Goal: Task Accomplishment & Management: Complete application form

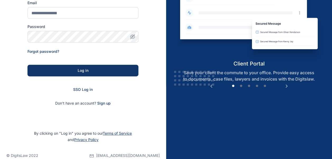
scroll to position [73, 0]
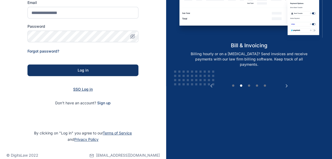
click at [83, 89] on span "SSO Log in" at bounding box center [83, 89] width 20 height 4
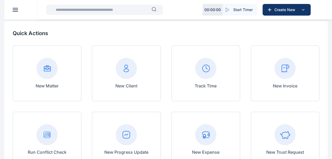
scroll to position [25, 0]
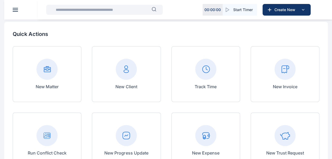
click at [272, 65] on div "New Invoice" at bounding box center [285, 74] width 69 height 56
click at [283, 74] on rect at bounding box center [285, 69] width 21 height 21
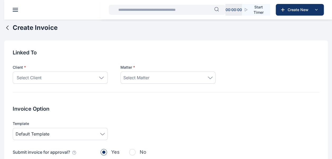
click at [103, 77] on icon at bounding box center [101, 78] width 4 height 2
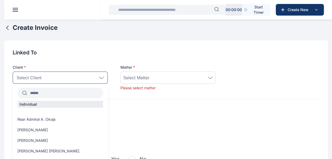
click at [74, 93] on input "text" at bounding box center [65, 93] width 76 height 10
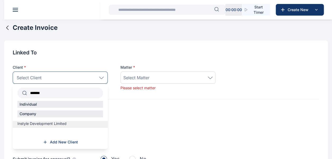
type input "*******"
click at [40, 124] on span "Instyle Development Limited" at bounding box center [41, 123] width 49 height 5
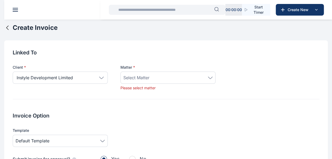
click at [211, 75] on div "Select Matter" at bounding box center [168, 78] width 89 height 6
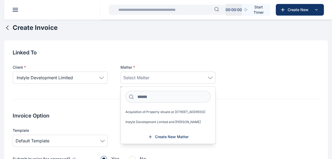
click at [9, 29] on icon at bounding box center [7, 28] width 6 height 6
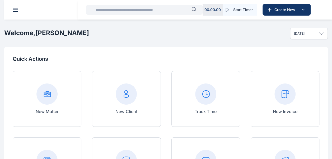
click at [156, 12] on input "text" at bounding box center [142, 9] width 99 height 11
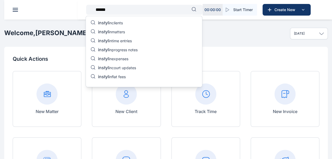
click at [27, 33] on h2 "Welcome, [PERSON_NAME]" at bounding box center [46, 33] width 85 height 8
click at [107, 10] on input "******" at bounding box center [142, 9] width 99 height 11
type input "*******"
click at [122, 22] on p "instyle in clients" at bounding box center [111, 23] width 27 height 6
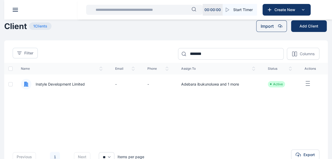
click at [49, 84] on span "Instyle Development Limited" at bounding box center [57, 84] width 53 height 5
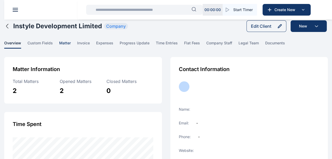
click at [67, 42] on span "matter" at bounding box center [65, 44] width 12 height 8
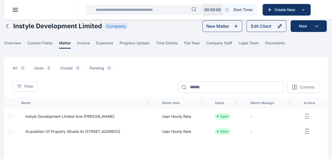
click at [33, 131] on span "Acquisition of Property situate at [STREET_ADDRESS]" at bounding box center [70, 131] width 99 height 5
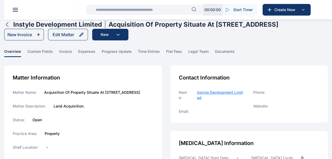
click at [7, 27] on icon "button" at bounding box center [7, 24] width 2 height 4
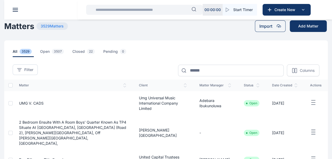
click at [103, 10] on input "text" at bounding box center [142, 9] width 99 height 11
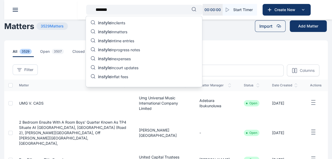
type input "*******"
click at [13, 7] on header at bounding box center [170, 10] width 332 height 20
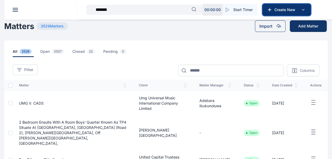
click at [289, 7] on span "Create New" at bounding box center [287, 9] width 28 height 5
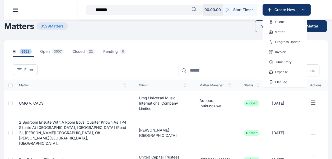
click at [282, 32] on p "Matter" at bounding box center [280, 31] width 10 height 5
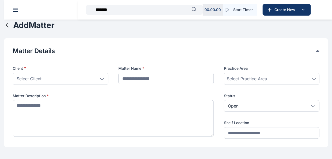
click at [102, 77] on div "Select Client" at bounding box center [61, 79] width 96 height 12
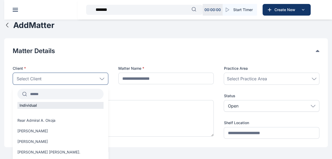
click at [71, 98] on input "text" at bounding box center [65, 94] width 77 height 10
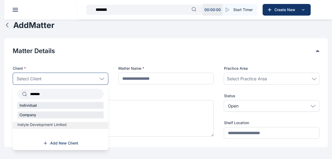
type input "*******"
click at [51, 125] on span "Instyle Development Limited" at bounding box center [41, 124] width 49 height 5
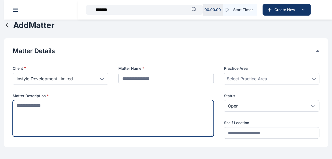
click at [61, 106] on textarea at bounding box center [113, 118] width 201 height 37
paste textarea "**********"
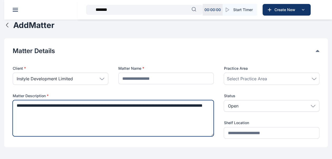
drag, startPoint x: 83, startPoint y: 104, endPoint x: 101, endPoint y: 111, distance: 19.3
click at [101, 111] on textarea "**********" at bounding box center [113, 118] width 201 height 36
drag, startPoint x: 86, startPoint y: 104, endPoint x: 134, endPoint y: 135, distance: 56.9
click at [134, 135] on textarea "**********" at bounding box center [113, 118] width 201 height 36
click at [82, 106] on textarea "**********" at bounding box center [113, 118] width 201 height 36
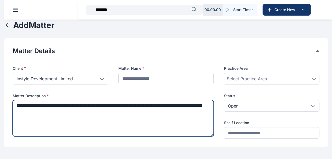
type textarea "**********"
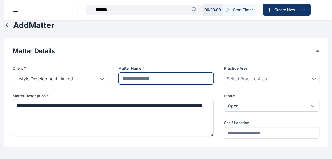
click at [152, 79] on input "text" at bounding box center [166, 79] width 96 height 12
click at [127, 78] on input "text" at bounding box center [166, 79] width 96 height 12
paste input "**********"
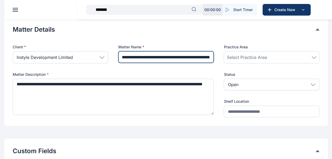
scroll to position [21, 0]
type input "**********"
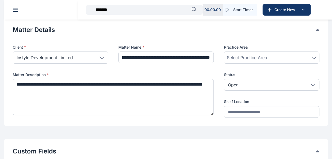
click at [313, 57] on icon at bounding box center [314, 58] width 5 height 2
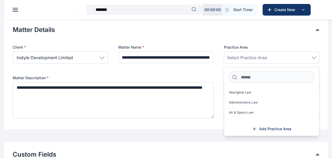
scroll to position [0, 0]
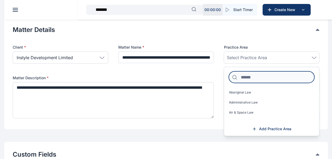
click at [267, 76] on input at bounding box center [272, 77] width 86 height 12
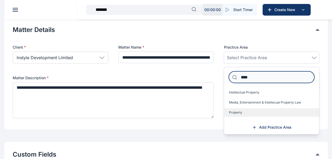
type input "****"
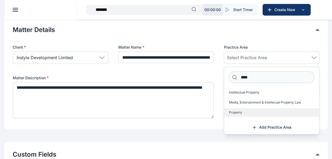
click at [248, 115] on label "Property" at bounding box center [271, 112] width 95 height 8
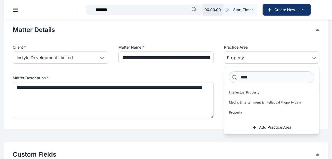
click at [217, 110] on div "**********" at bounding box center [166, 83] width 307 height 76
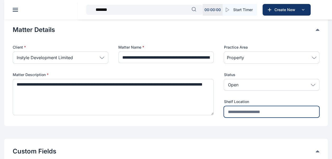
click at [273, 114] on input "text" at bounding box center [272, 112] width 96 height 12
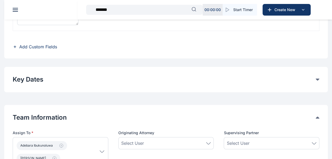
scroll to position [201, 0]
click at [318, 79] on icon at bounding box center [318, 79] width 4 height 2
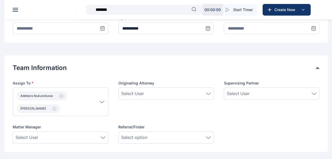
scroll to position [278, 0]
click at [61, 94] on icon "button" at bounding box center [61, 96] width 4 height 4
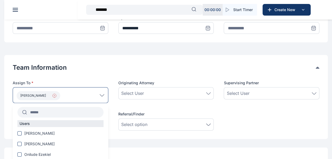
click at [56, 95] on icon "button" at bounding box center [54, 96] width 4 height 4
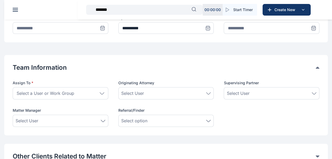
click at [56, 95] on span "Select a User or Work Group" at bounding box center [46, 93] width 58 height 6
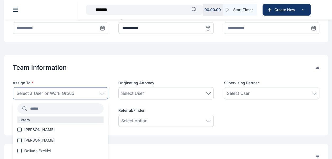
click at [56, 88] on div "Select a User or Work Group" at bounding box center [61, 93] width 96 height 12
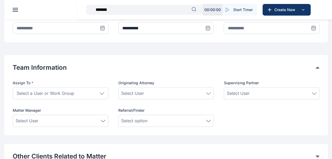
click at [52, 93] on span "Select a User or Work Group" at bounding box center [46, 93] width 58 height 6
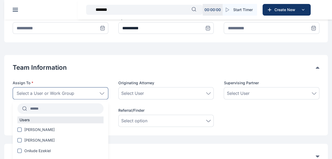
click at [47, 107] on input "text" at bounding box center [65, 109] width 77 height 10
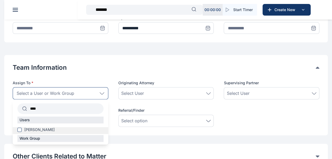
click at [40, 128] on span "[PERSON_NAME]" at bounding box center [39, 129] width 30 height 5
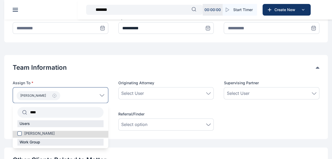
click at [55, 114] on input "****" at bounding box center [65, 113] width 77 height 10
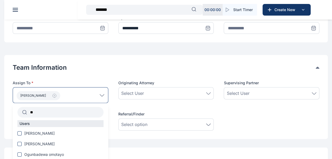
type input "*"
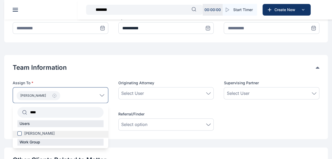
click at [34, 136] on div "[PERSON_NAME]" at bounding box center [61, 134] width 96 height 7
click at [18, 133] on span at bounding box center [19, 133] width 4 height 4
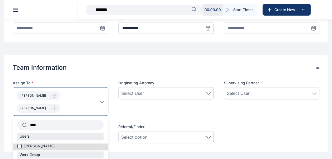
click at [78, 102] on p "[PERSON_NAME]" at bounding box center [58, 101] width 83 height 23
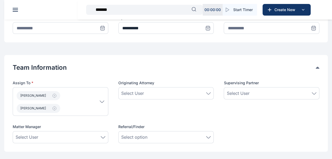
click at [82, 105] on p "[PERSON_NAME]" at bounding box center [58, 101] width 83 height 23
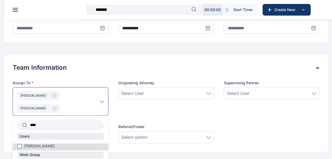
click at [57, 126] on input "****" at bounding box center [65, 125] width 77 height 10
type input "*"
click at [48, 145] on span "[PERSON_NAME]" at bounding box center [39, 146] width 30 height 5
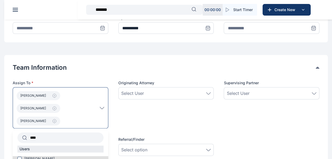
scroll to position [313, 0]
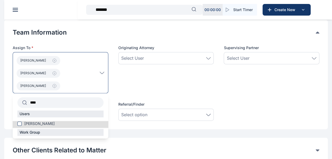
click at [66, 102] on input "****" at bounding box center [65, 103] width 77 height 10
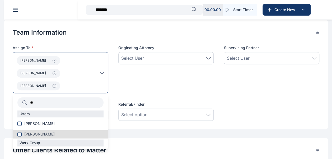
type input "*"
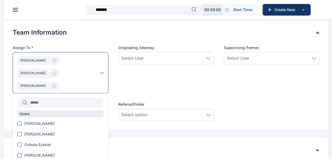
click at [87, 74] on p "Ebuzoeme [PERSON_NAME] [PERSON_NAME]" at bounding box center [58, 72] width 83 height 35
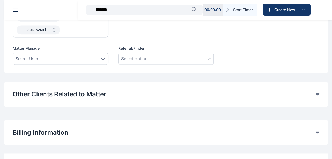
scroll to position [368, 0]
click at [212, 98] on button "Other Clients Related to Matter" at bounding box center [164, 95] width 303 height 8
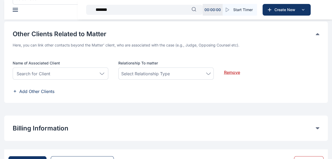
scroll to position [452, 0]
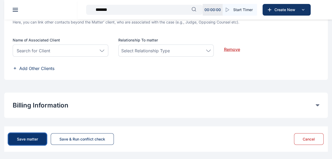
click at [32, 140] on div "Save matter" at bounding box center [27, 138] width 21 height 5
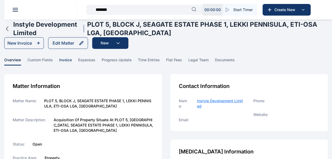
click at [65, 63] on span "invoice" at bounding box center [65, 61] width 13 height 8
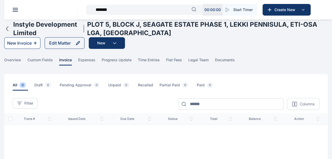
click at [20, 41] on div "New Invoice" at bounding box center [19, 43] width 25 height 6
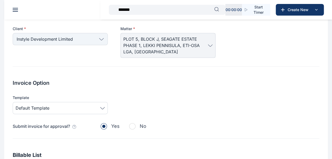
scroll to position [39, 0]
click at [104, 109] on span "Default Template" at bounding box center [60, 107] width 89 height 6
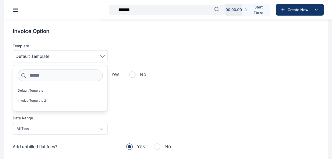
scroll to position [91, 0]
click at [156, 102] on h2 "Billable List" at bounding box center [166, 102] width 307 height 7
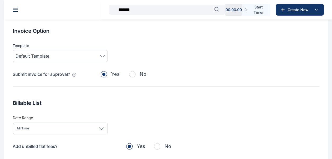
click at [84, 128] on div "All Time" at bounding box center [60, 129] width 95 height 12
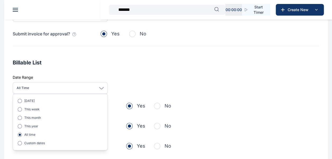
scroll to position [133, 0]
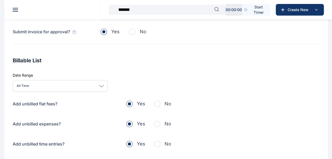
click at [142, 63] on h2 "Billable List" at bounding box center [166, 60] width 307 height 7
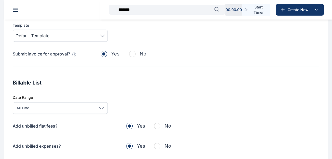
scroll to position [111, 0]
click at [160, 125] on span "button" at bounding box center [157, 126] width 6 height 6
click at [159, 142] on button "No" at bounding box center [162, 145] width 17 height 7
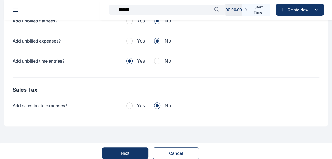
scroll to position [217, 0]
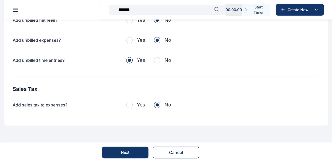
click at [159, 60] on span "button" at bounding box center [157, 60] width 6 height 6
click at [132, 150] on button "Next" at bounding box center [125, 153] width 47 height 12
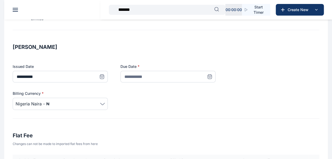
scroll to position [81, 0]
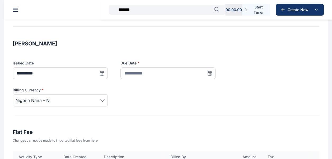
click at [210, 74] on icon at bounding box center [210, 74] width 0 height 0
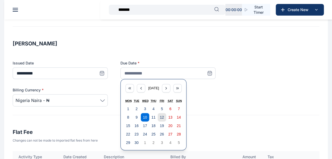
click at [163, 115] on abbr "12" at bounding box center [162, 117] width 4 height 4
type input "**********"
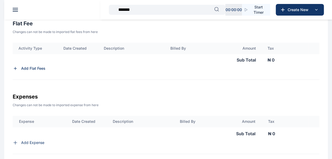
scroll to position [193, 0]
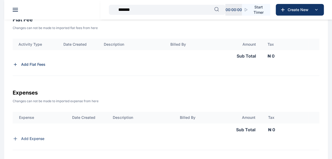
click at [30, 62] on p "Add Flat Fees" at bounding box center [33, 64] width 24 height 5
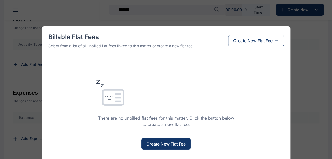
click at [161, 140] on button "Create New Flat Fee" at bounding box center [166, 144] width 49 height 12
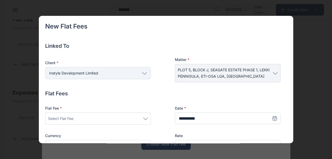
click at [268, 98] on div "**********" at bounding box center [163, 154] width 236 height 129
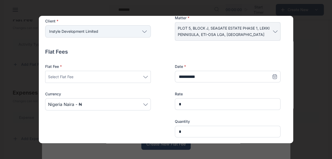
scroll to position [53, 0]
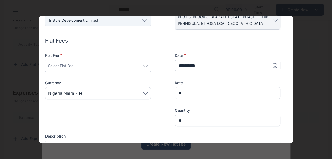
click at [147, 65] on icon at bounding box center [145, 66] width 5 height 2
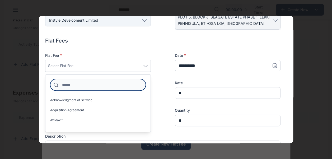
click at [106, 83] on input at bounding box center [98, 85] width 96 height 12
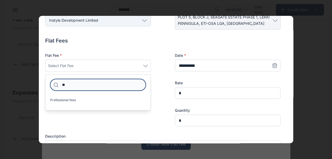
type input "*"
type input "*******"
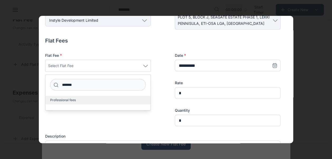
click at [66, 101] on span "Professional fees" at bounding box center [63, 100] width 26 height 4
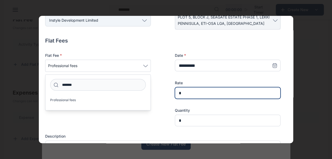
click at [190, 95] on input "*" at bounding box center [228, 93] width 106 height 12
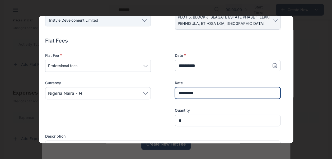
type input "*********"
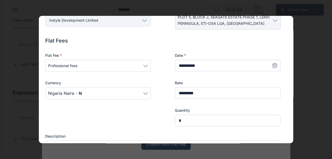
click at [125, 117] on div at bounding box center [98, 117] width 106 height 19
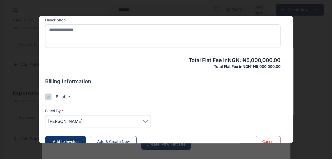
scroll to position [179, 0]
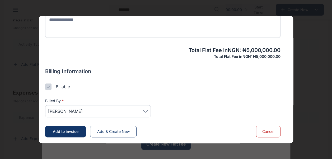
click at [143, 112] on span "[PERSON_NAME]" at bounding box center [98, 111] width 100 height 6
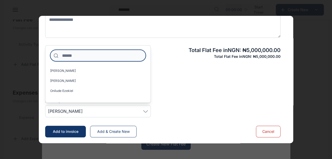
click at [104, 57] on input at bounding box center [98, 56] width 96 height 12
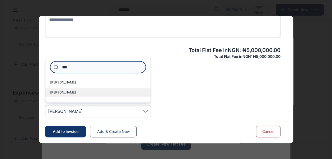
type input "***"
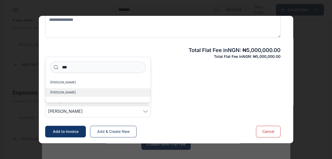
click at [71, 93] on span "[PERSON_NAME]" at bounding box center [63, 92] width 26 height 4
click at [212, 98] on div "Billed By * [PERSON_NAME] *** Eziechine [PERSON_NAME]" at bounding box center [163, 104] width 236 height 28
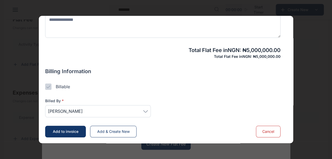
click at [72, 131] on span "Add to invoice" at bounding box center [66, 131] width 26 height 4
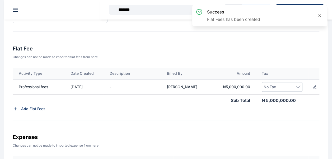
scroll to position [163, 0]
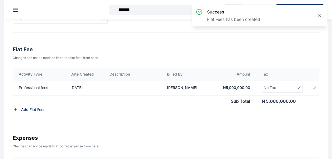
click at [294, 85] on div "No Tax" at bounding box center [282, 88] width 37 height 6
click at [280, 104] on input at bounding box center [282, 108] width 31 height 12
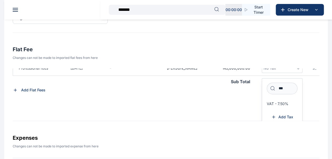
scroll to position [23, 0]
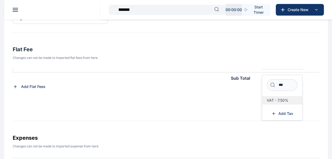
type input "***"
click at [272, 98] on span "VAT - 7.50%" at bounding box center [278, 100] width 22 height 4
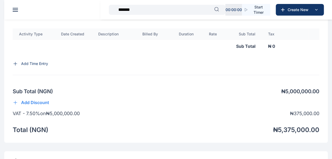
scroll to position [416, 0]
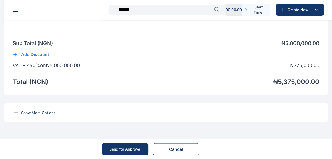
click at [38, 115] on div "Show More Options" at bounding box center [166, 112] width 324 height 19
click at [36, 114] on p "Show More Options" at bounding box center [38, 112] width 34 height 5
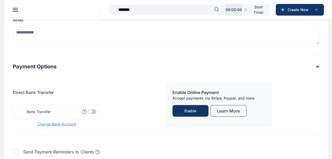
scroll to position [530, 0]
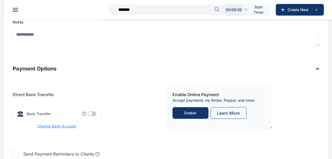
click at [92, 116] on span at bounding box center [92, 114] width 9 height 5
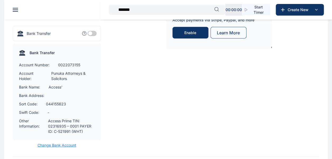
scroll to position [608, 0]
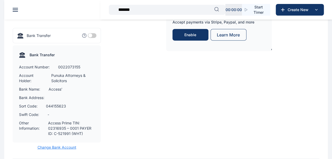
click at [92, 38] on span at bounding box center [92, 35] width 9 height 5
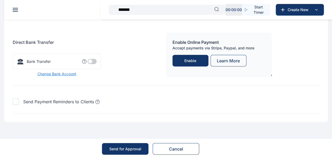
scroll to position [588, 0]
click at [94, 63] on span at bounding box center [92, 61] width 9 height 5
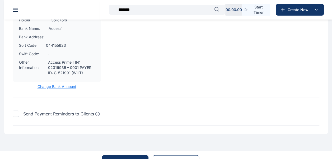
scroll to position [687, 0]
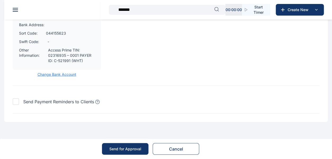
click at [125, 149] on div "Send for Approval" at bounding box center [126, 149] width 32 height 5
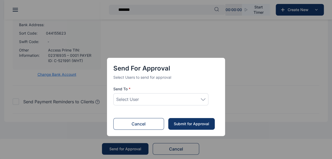
click at [195, 103] on div "Select User" at bounding box center [160, 99] width 95 height 12
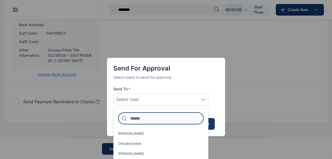
click at [165, 118] on input at bounding box center [160, 119] width 85 height 12
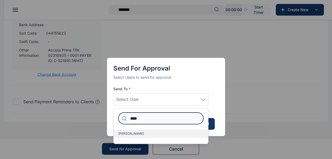
type input "****"
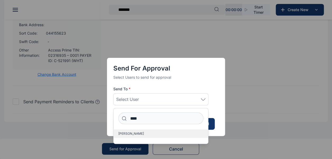
click at [140, 133] on span "[PERSON_NAME]" at bounding box center [131, 134] width 26 height 4
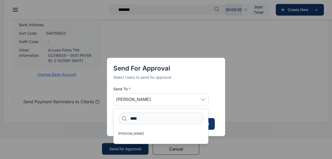
click at [216, 102] on div "Send for Approval Select Users to send for approval Send To * [PERSON_NAME] ***…" at bounding box center [166, 97] width 118 height 78
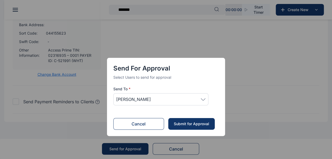
click at [186, 124] on div "Submit for Approval" at bounding box center [192, 123] width 36 height 5
